Goal: Task Accomplishment & Management: Manage account settings

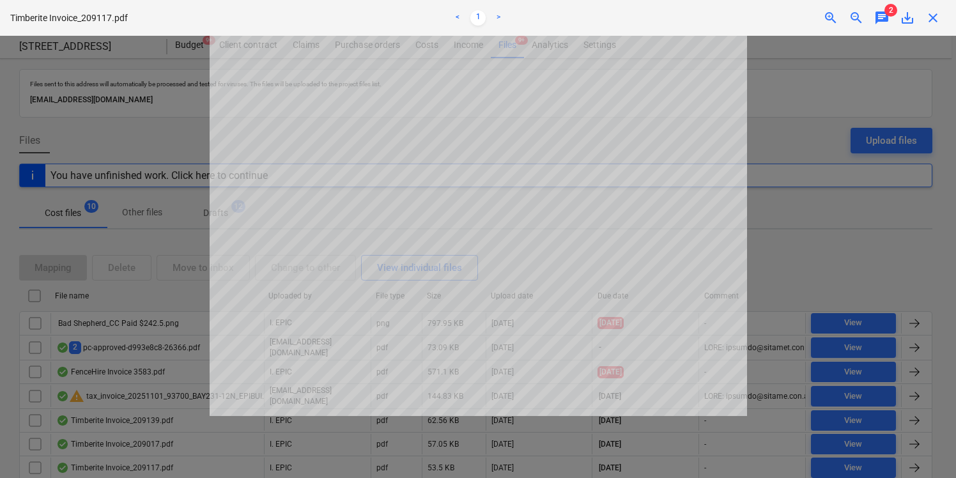
click at [99, 19] on p "Timberite Invoice_209117.pdf" at bounding box center [69, 17] width 118 height 13
copy div "Timberite Invoice_209117.pdf < 1 > zoom_in zoom_out chat"
click at [933, 13] on span "close" at bounding box center [932, 17] width 15 height 15
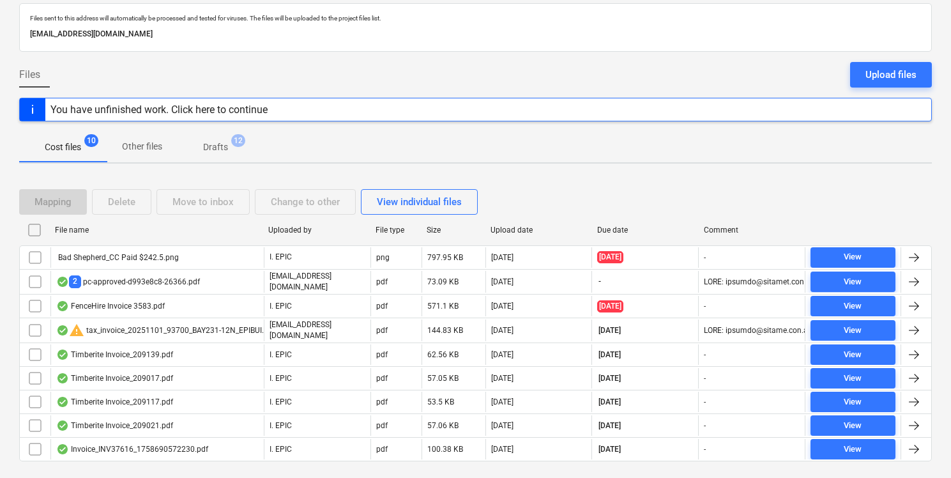
scroll to position [67, 0]
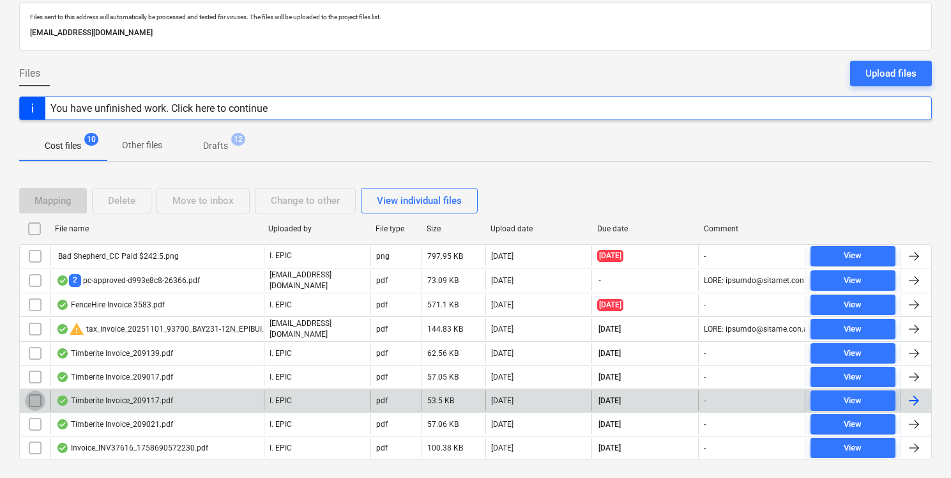
click at [34, 394] on input "checkbox" at bounding box center [35, 400] width 20 height 20
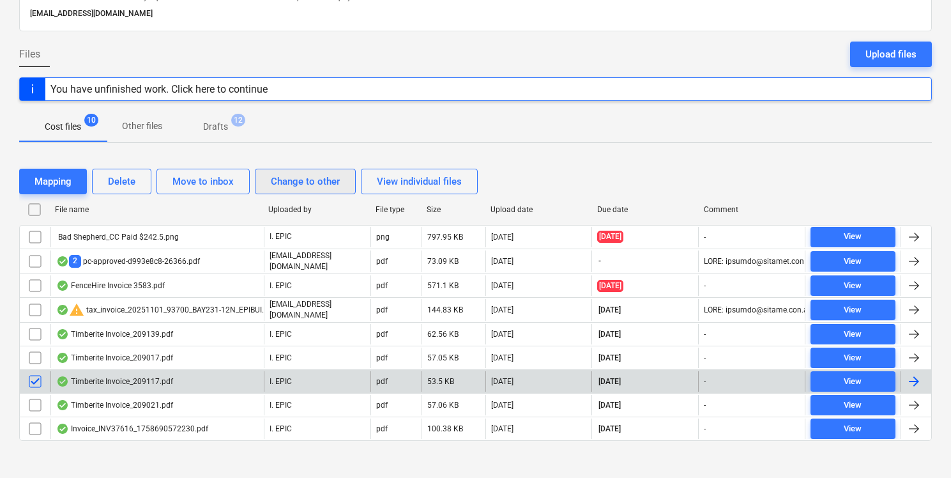
scroll to position [93, 0]
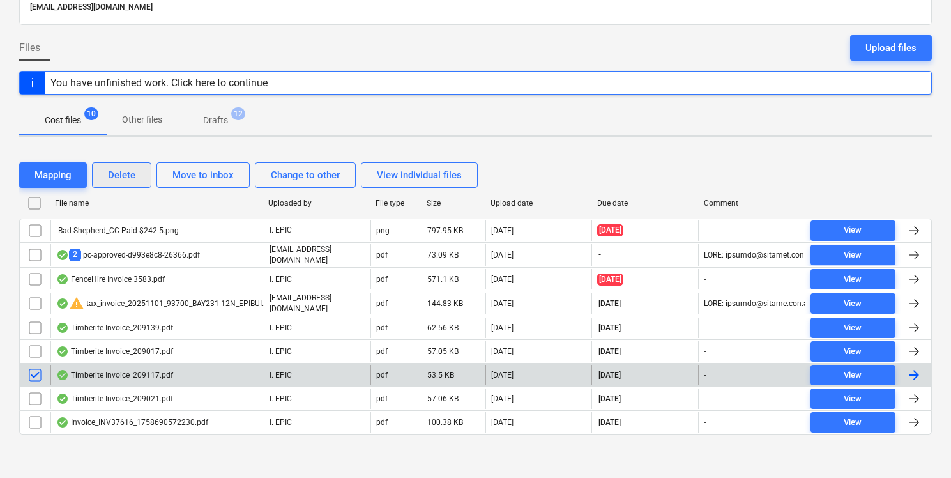
click at [134, 178] on div "Delete" at bounding box center [121, 175] width 27 height 17
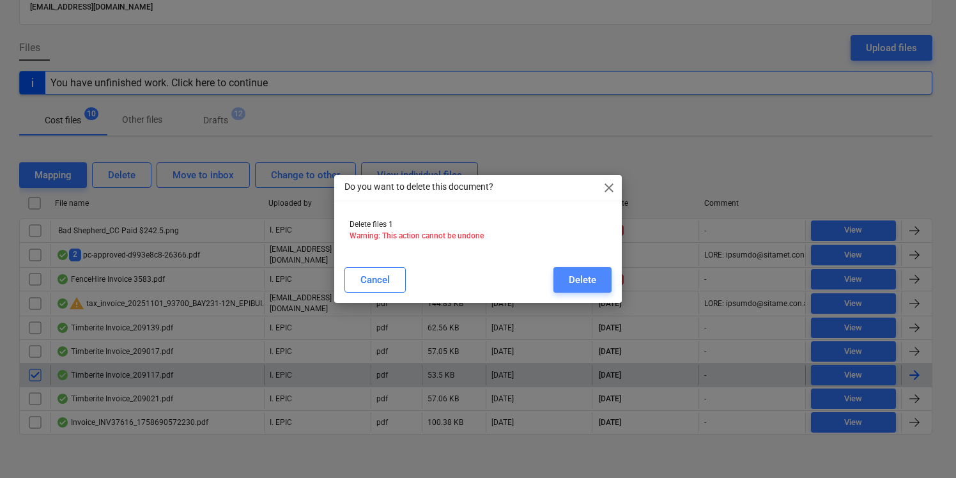
click at [596, 282] on button "Delete" at bounding box center [582, 280] width 58 height 26
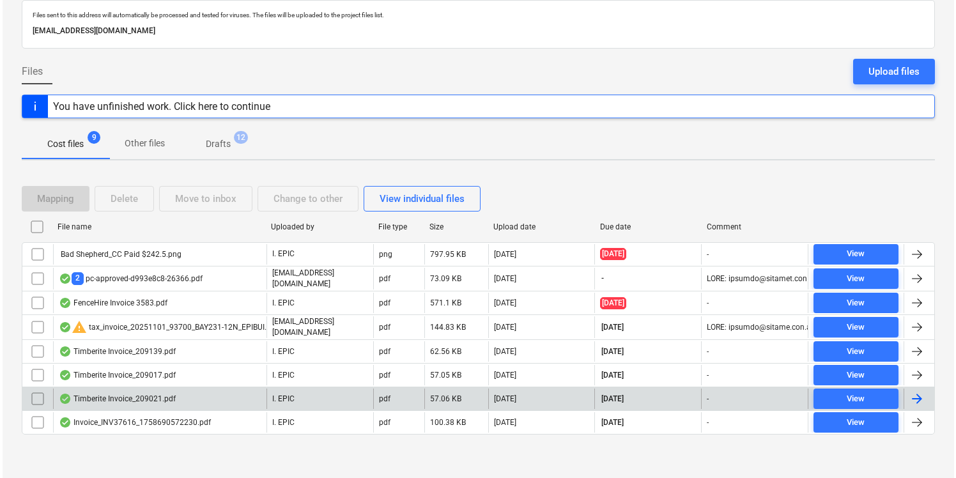
scroll to position [0, 0]
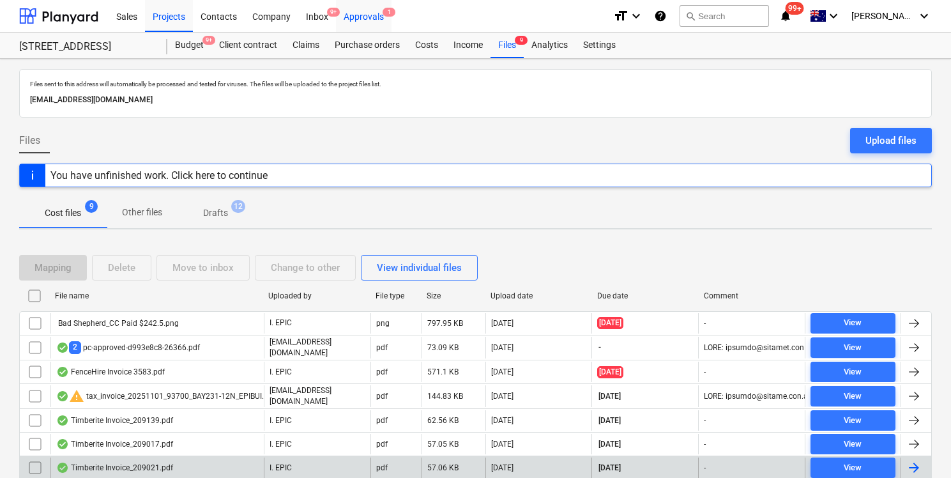
click at [374, 18] on div "Approvals 1" at bounding box center [364, 15] width 56 height 33
